Goal: Communication & Community: Answer question/provide support

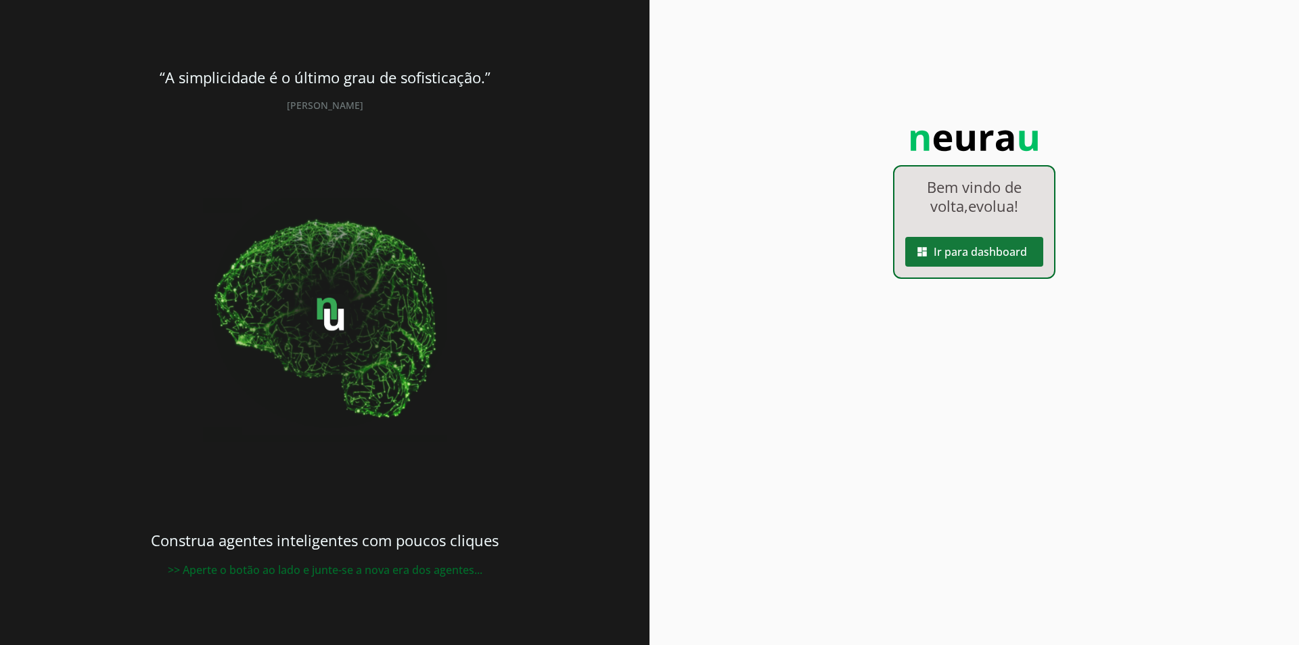
click at [947, 255] on span at bounding box center [974, 251] width 138 height 32
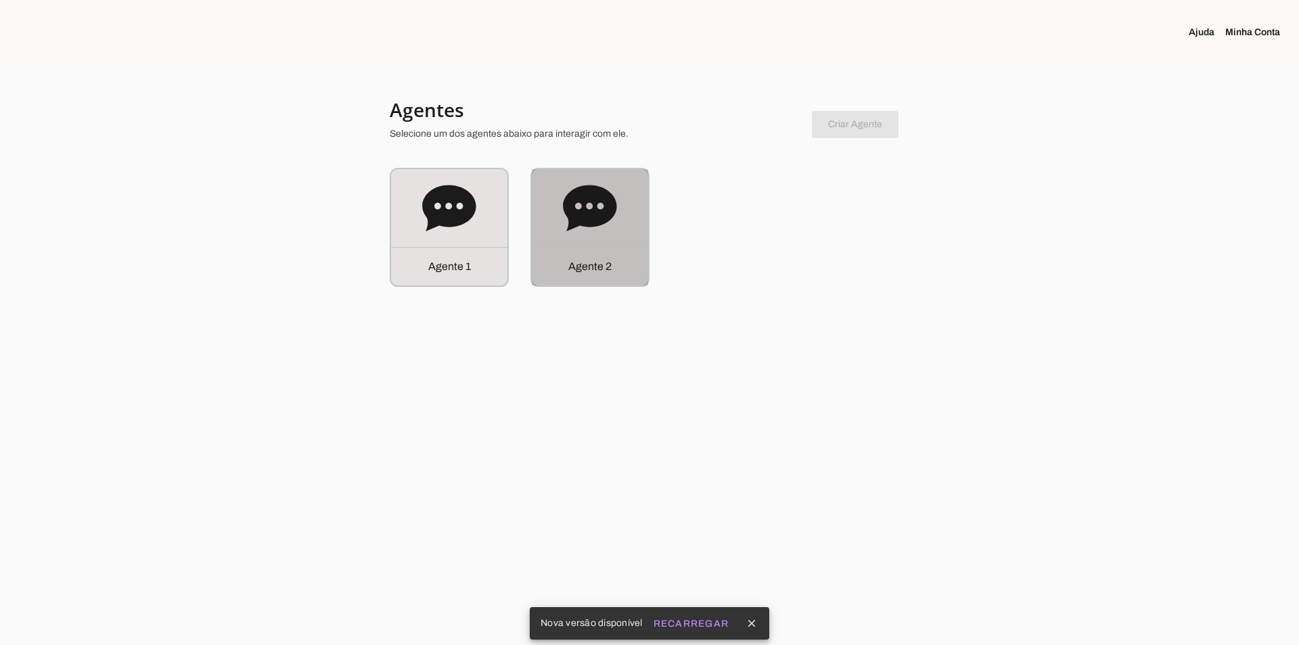
click at [622, 248] on div "Agente 2" at bounding box center [590, 266] width 116 height 39
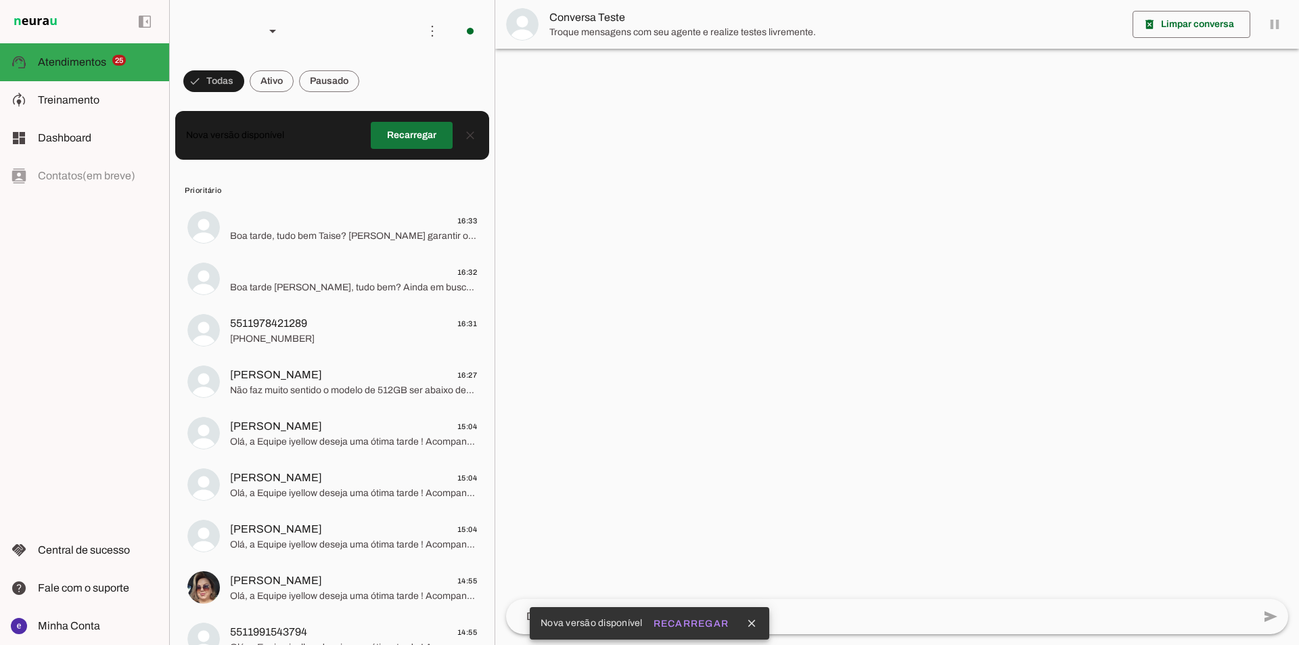
click at [415, 141] on span at bounding box center [412, 135] width 82 height 32
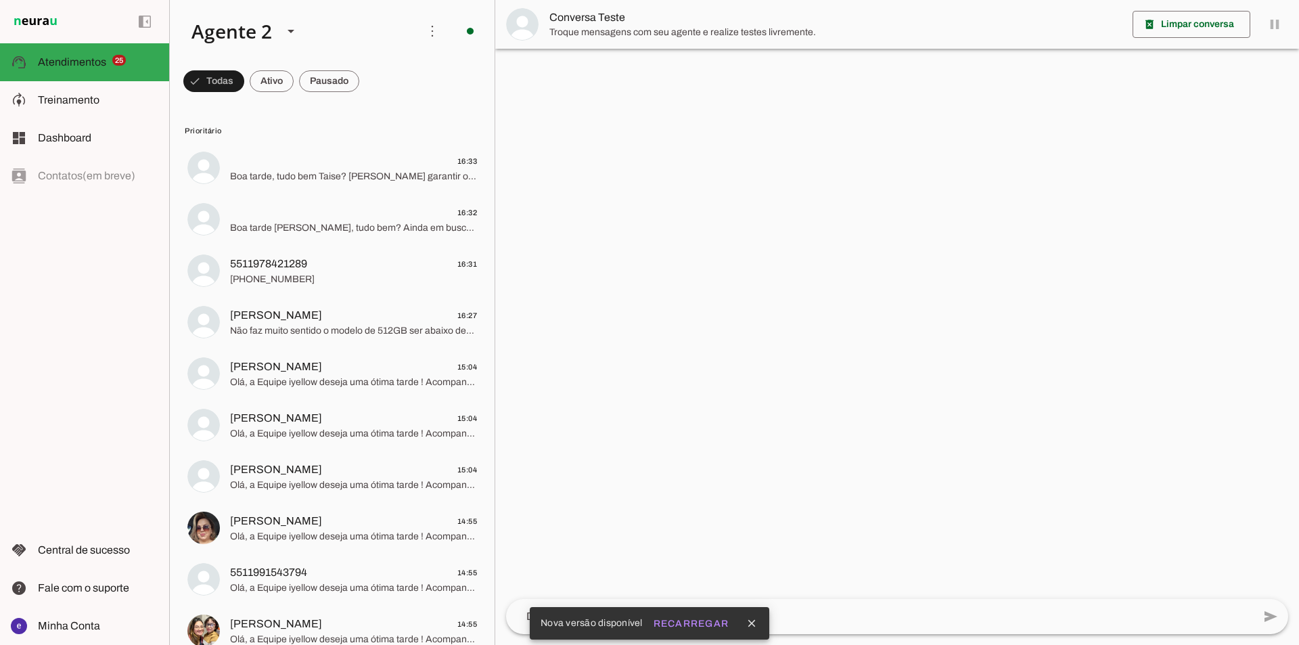
click at [248, 84] on md-chip-set at bounding box center [332, 81] width 325 height 38
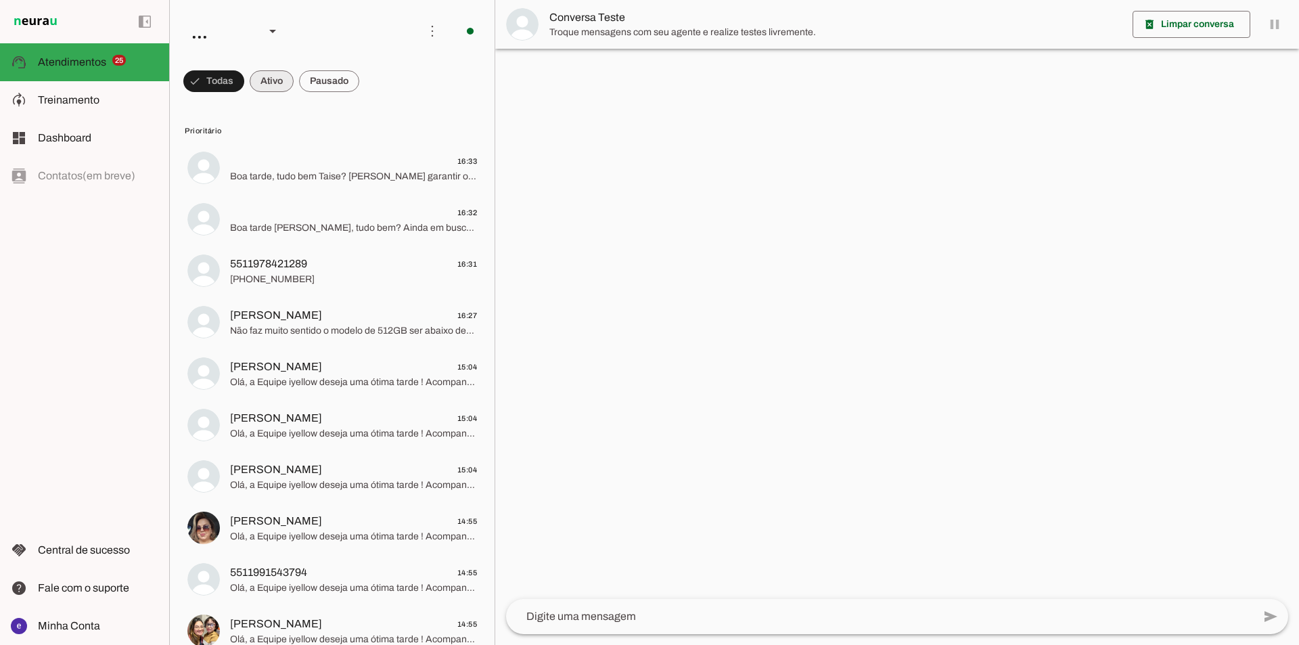
click at [270, 81] on span at bounding box center [272, 81] width 44 height 32
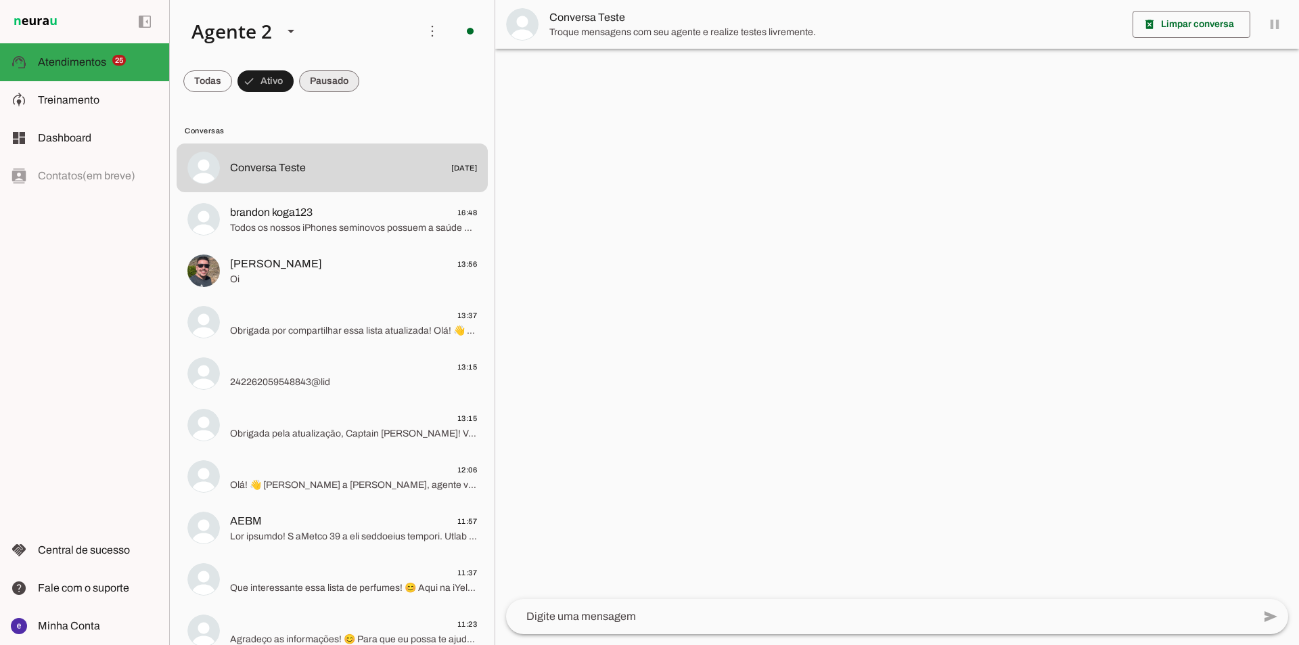
click at [346, 83] on span at bounding box center [329, 81] width 60 height 32
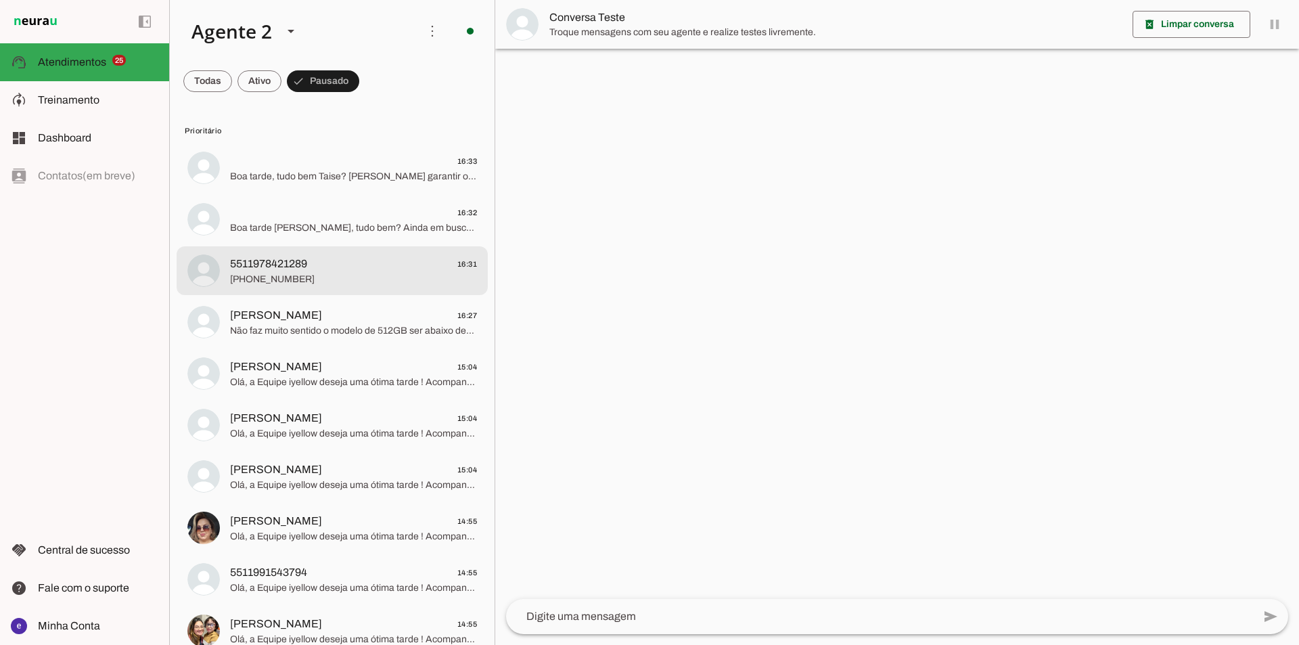
click at [367, 268] on span "5511978421289 16:31" at bounding box center [353, 264] width 247 height 17
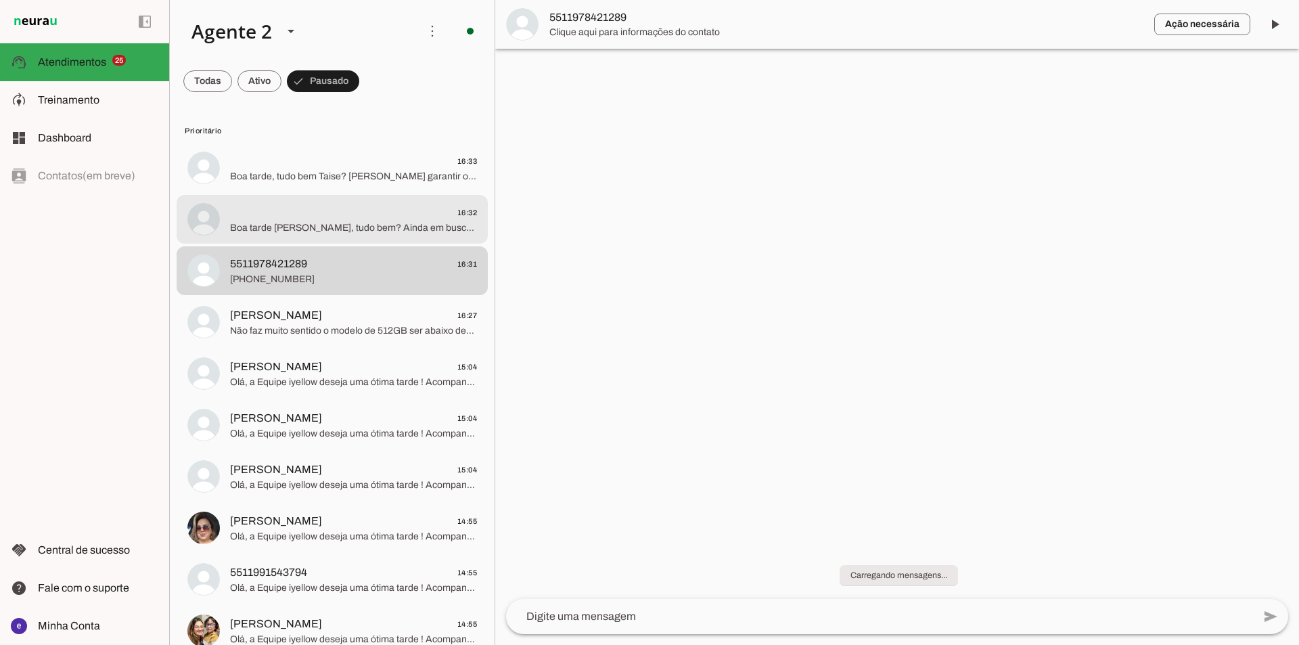
click at [370, 243] on md-item "16:32 Boa tarde [PERSON_NAME], tudo bem? Ainda em busca do seu novo iPhone?" at bounding box center [332, 219] width 311 height 49
